Goal: Task Accomplishment & Management: Complete application form

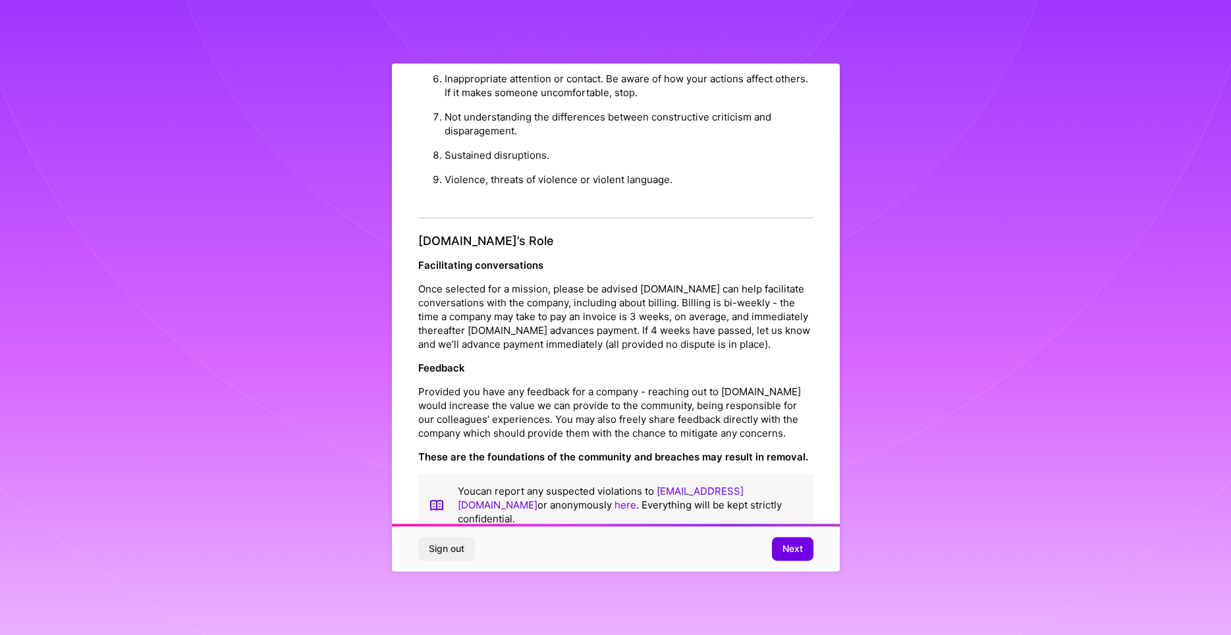
scroll to position [9, 0]
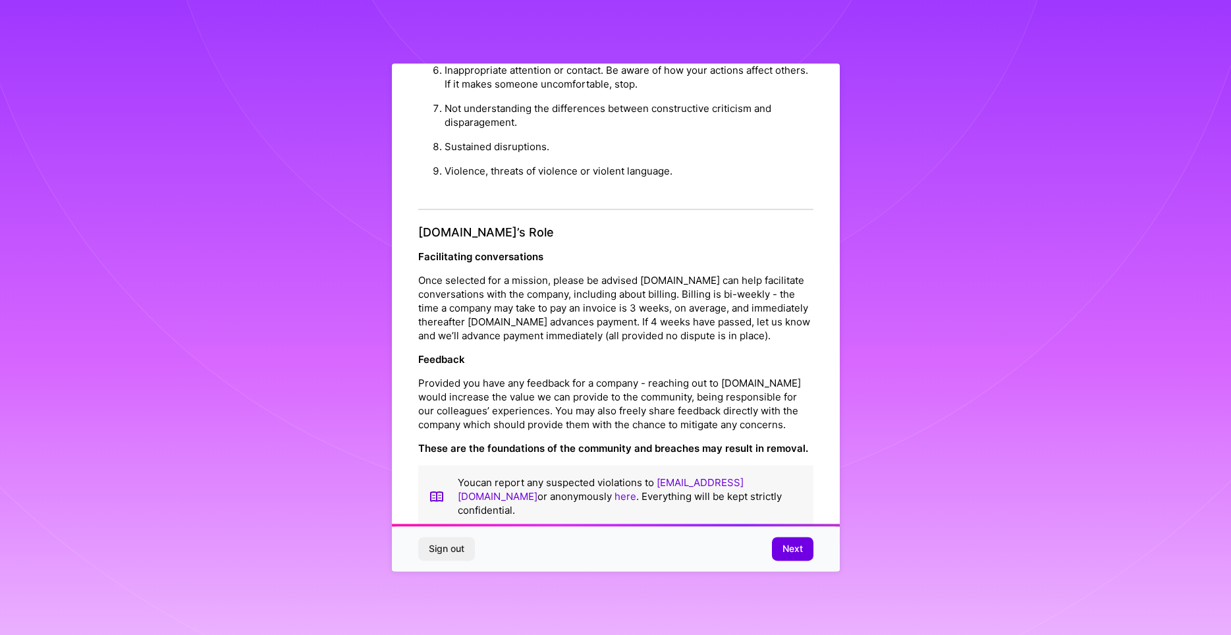
click at [817, 554] on div "Sign out Next" at bounding box center [616, 549] width 448 height 45
click at [795, 547] on span "Next" at bounding box center [792, 549] width 20 height 13
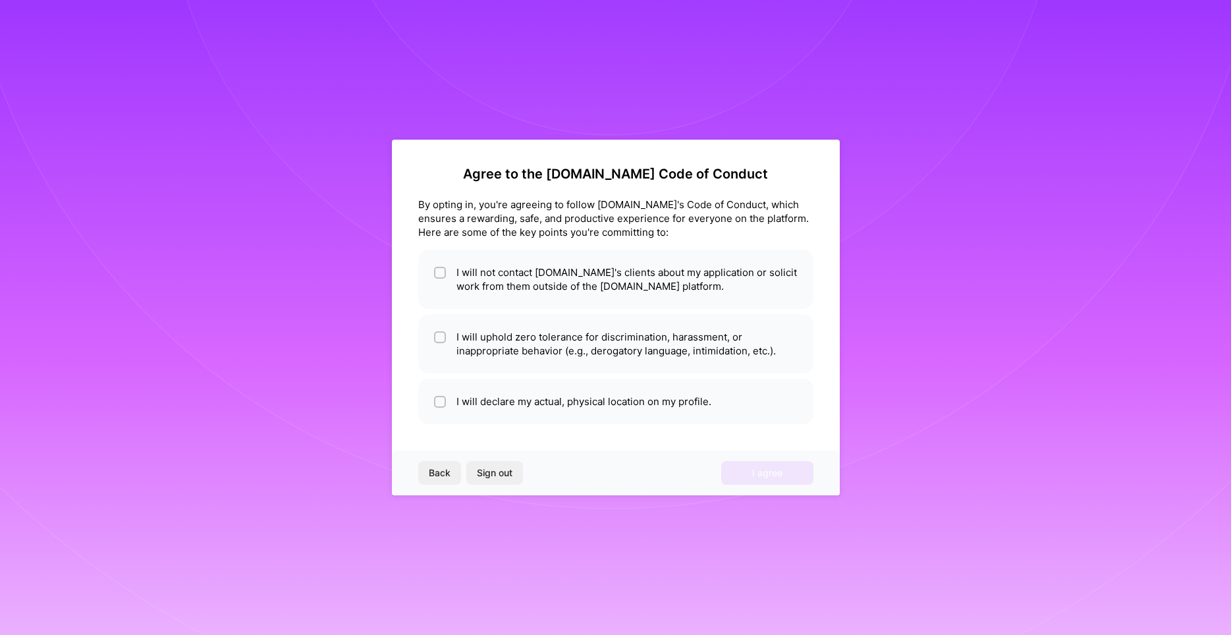
scroll to position [0, 0]
click at [587, 291] on li "I will not contact [DOMAIN_NAME]'s clients about my application or solicit work…" at bounding box center [615, 279] width 395 height 59
checkbox input "true"
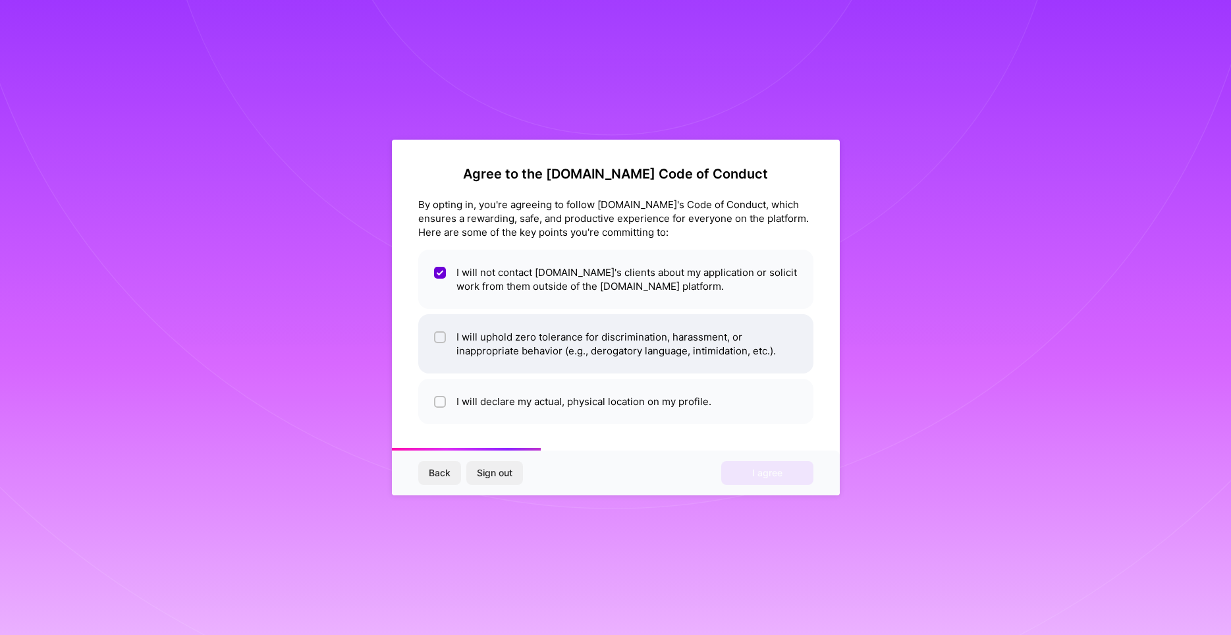
click at [610, 354] on li "I will uphold zero tolerance for discrimination, harassment, or inappropriate b…" at bounding box center [615, 343] width 395 height 59
checkbox input "true"
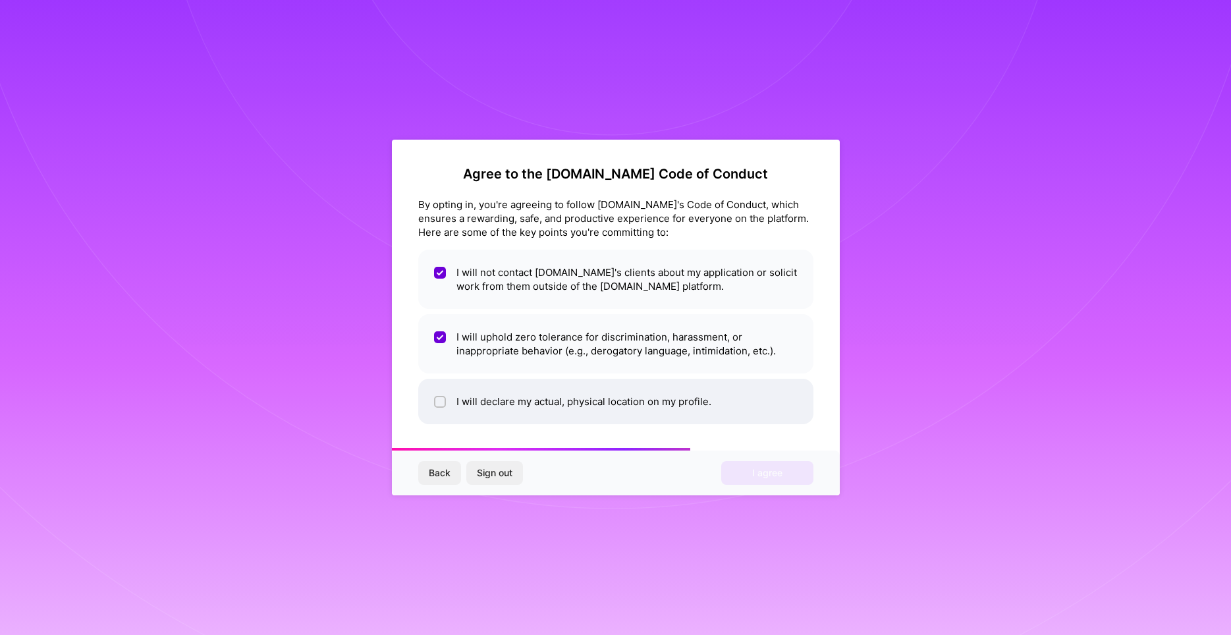
click at [628, 398] on li "I will declare my actual, physical location on my profile." at bounding box center [615, 401] width 395 height 45
checkbox input "true"
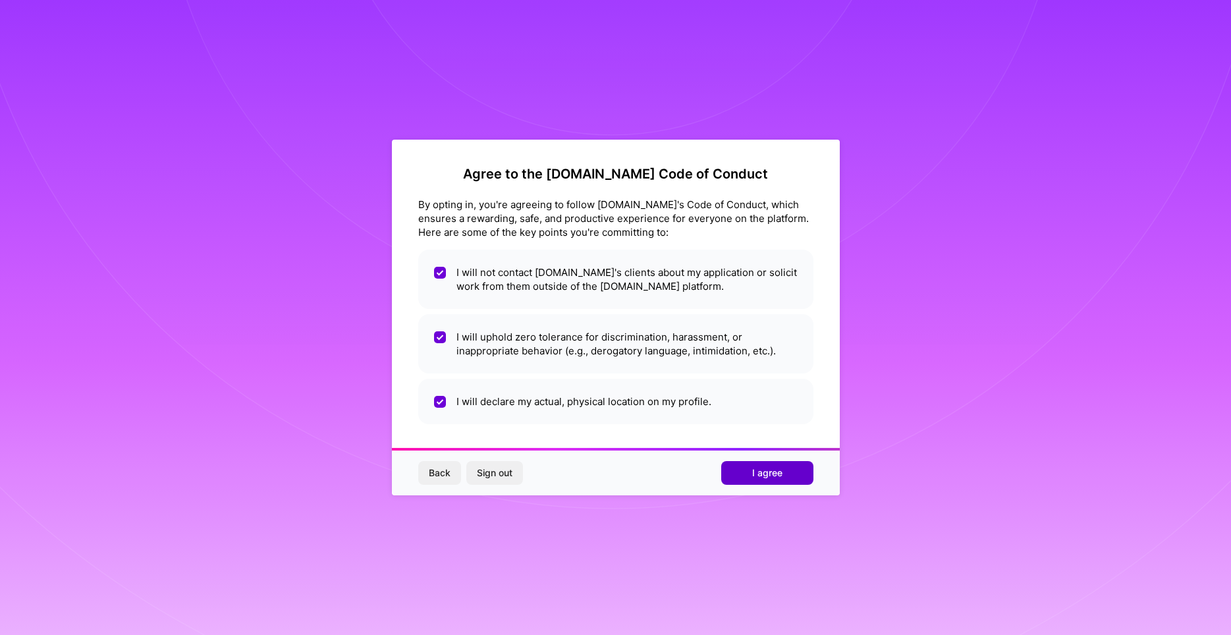
click at [779, 480] on button "I agree" at bounding box center [767, 473] width 92 height 24
